Goal: Information Seeking & Learning: Learn about a topic

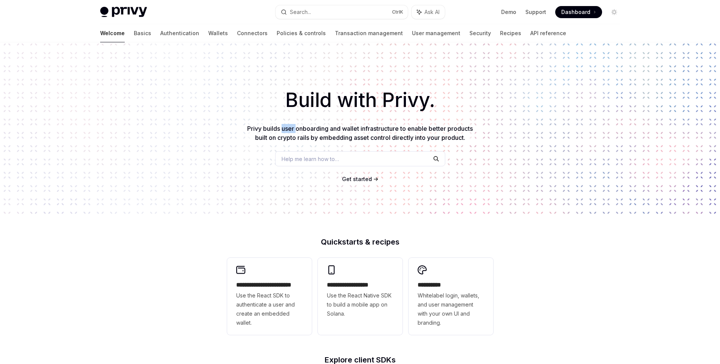
click at [284, 123] on div "Build with Privy. Privy builds user onboarding and wallet infrastructure to ena…" at bounding box center [360, 128] width 720 height 172
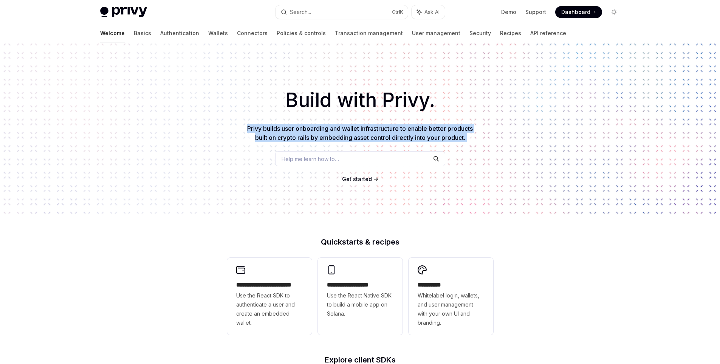
click at [284, 123] on div "Build with Privy. Privy builds user onboarding and wallet infrastructure to ena…" at bounding box center [360, 128] width 720 height 172
click at [259, 133] on p "Privy builds user onboarding and wallet infrastructure to enable better product…" at bounding box center [360, 133] width 230 height 18
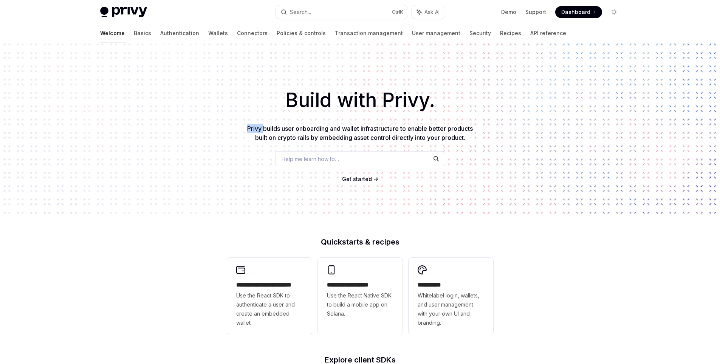
click at [258, 133] on p "Privy builds user onboarding and wallet infrastructure to enable better product…" at bounding box center [360, 133] width 230 height 18
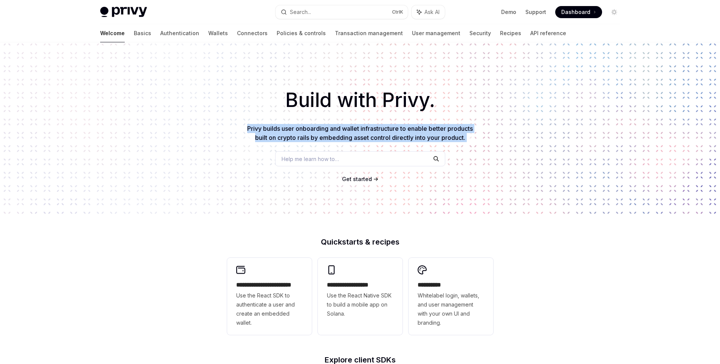
click at [258, 133] on p "Privy builds user onboarding and wallet infrastructure to enable better product…" at bounding box center [360, 133] width 230 height 18
click at [287, 129] on span "Privy builds user onboarding and wallet infrastructure to enable better product…" at bounding box center [360, 133] width 226 height 17
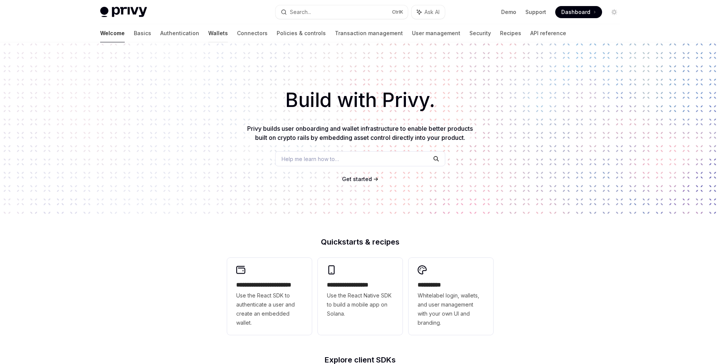
click at [208, 32] on link "Wallets" at bounding box center [218, 33] width 20 height 18
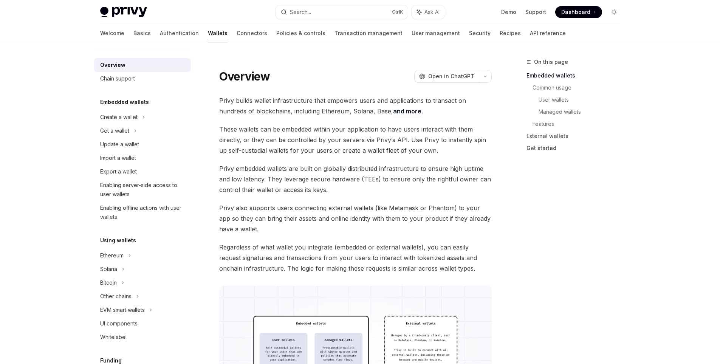
drag, startPoint x: 265, startPoint y: 96, endPoint x: 399, endPoint y: 109, distance: 134.9
click at [265, 96] on span "Privy builds wallet infrastructure that empowers users and applications to tran…" at bounding box center [355, 105] width 273 height 21
click at [159, 118] on div "Create a wallet" at bounding box center [142, 117] width 97 height 14
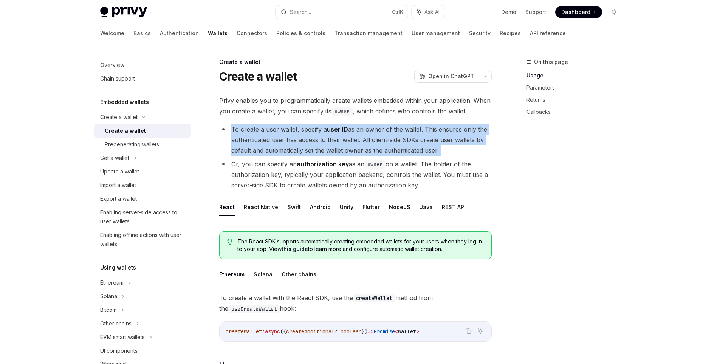
drag, startPoint x: 206, startPoint y: 123, endPoint x: 220, endPoint y: 160, distance: 39.8
click at [220, 160] on li "Or, you can specify an authorization key as an owner on a wallet. The holder of…" at bounding box center [355, 175] width 273 height 32
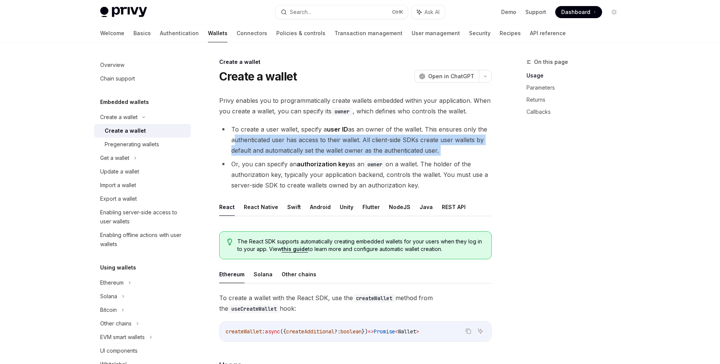
drag, startPoint x: 222, startPoint y: 158, endPoint x: 218, endPoint y: 130, distance: 27.4
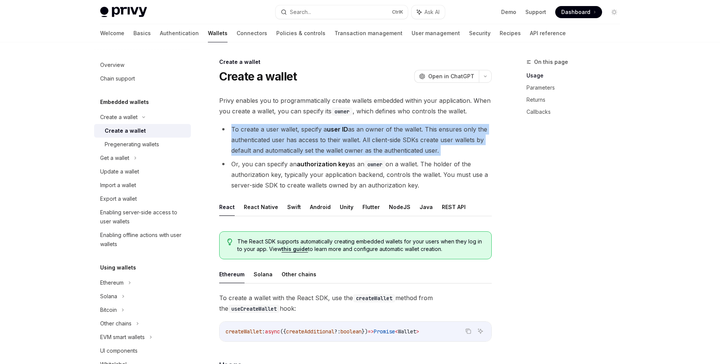
drag, startPoint x: 218, startPoint y: 123, endPoint x: 220, endPoint y: 150, distance: 26.5
click at [220, 150] on li "To create a user wallet, specify a user ID as an owner of the wallet. This ensu…" at bounding box center [355, 140] width 273 height 32
drag, startPoint x: 219, startPoint y: 155, endPoint x: 216, endPoint y: 131, distance: 24.0
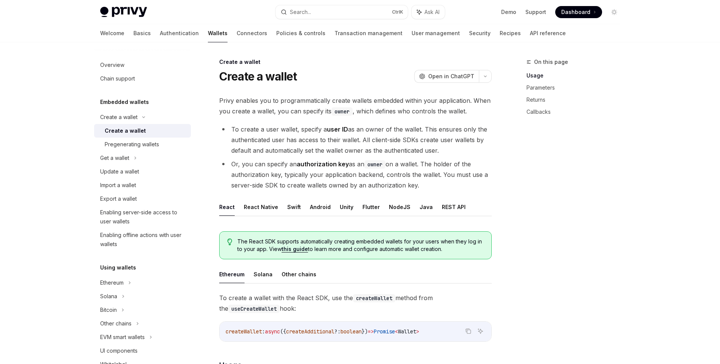
scroll to position [38, 0]
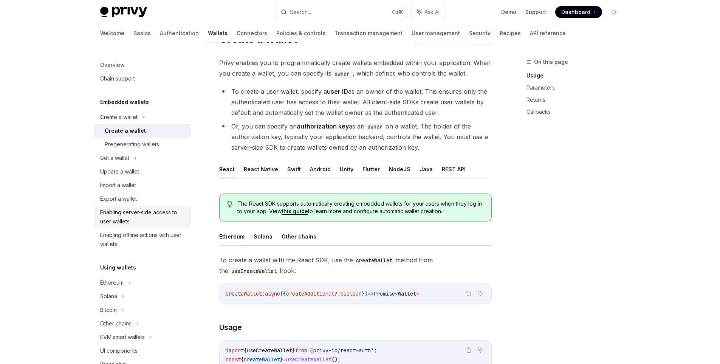
click at [135, 222] on div "Enabling server-side access to user wallets" at bounding box center [143, 217] width 86 height 18
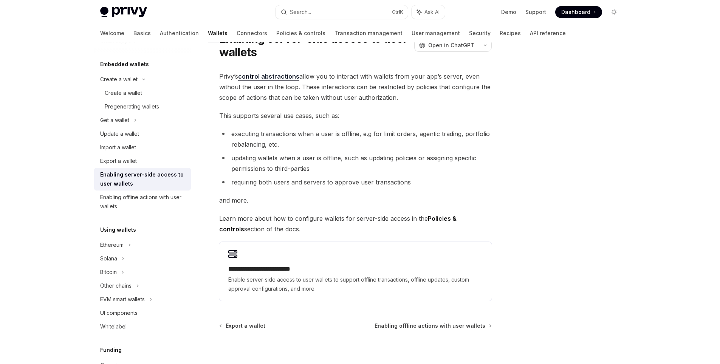
scroll to position [76, 0]
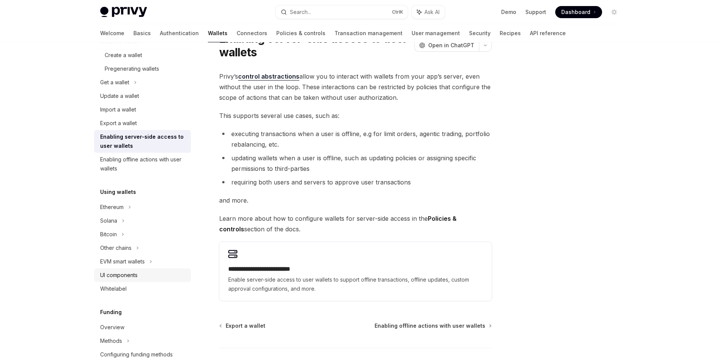
click at [118, 276] on div "UI components" at bounding box center [118, 275] width 37 height 9
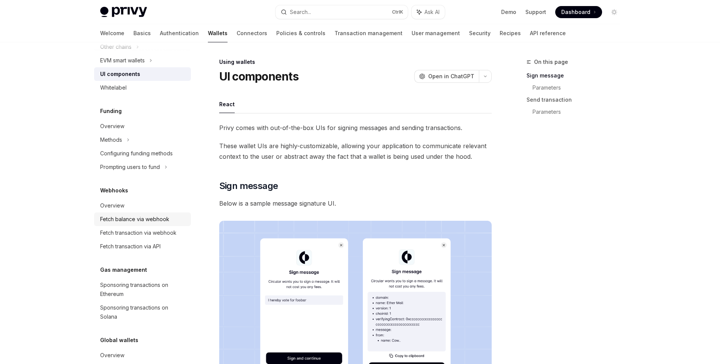
scroll to position [204, 0]
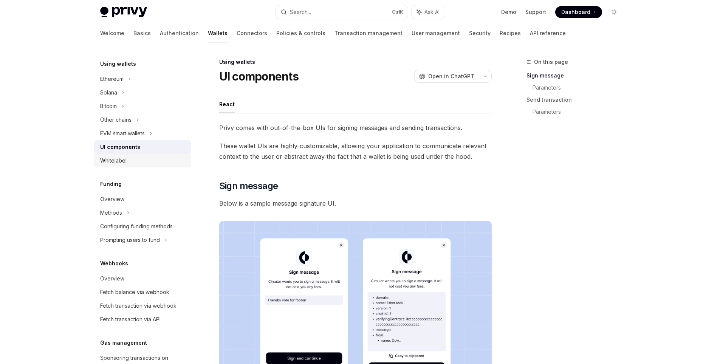
click at [137, 158] on div "Whitelabel" at bounding box center [143, 160] width 86 height 9
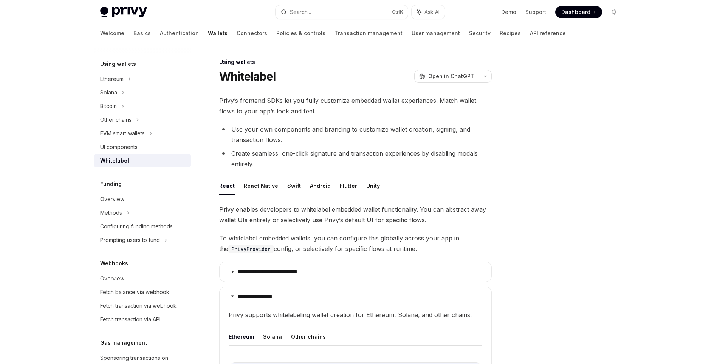
click at [305, 140] on li "Use your own components and branding to customize wallet creation, signing, and…" at bounding box center [355, 134] width 273 height 21
click at [131, 3] on div "Privy Docs home page Search... Ctrl K Ask AI Demo Support Dashboard Dashboard S…" at bounding box center [360, 12] width 520 height 24
click at [123, 11] on img at bounding box center [123, 12] width 47 height 11
type textarea "*"
